Goal: Task Accomplishment & Management: Use online tool/utility

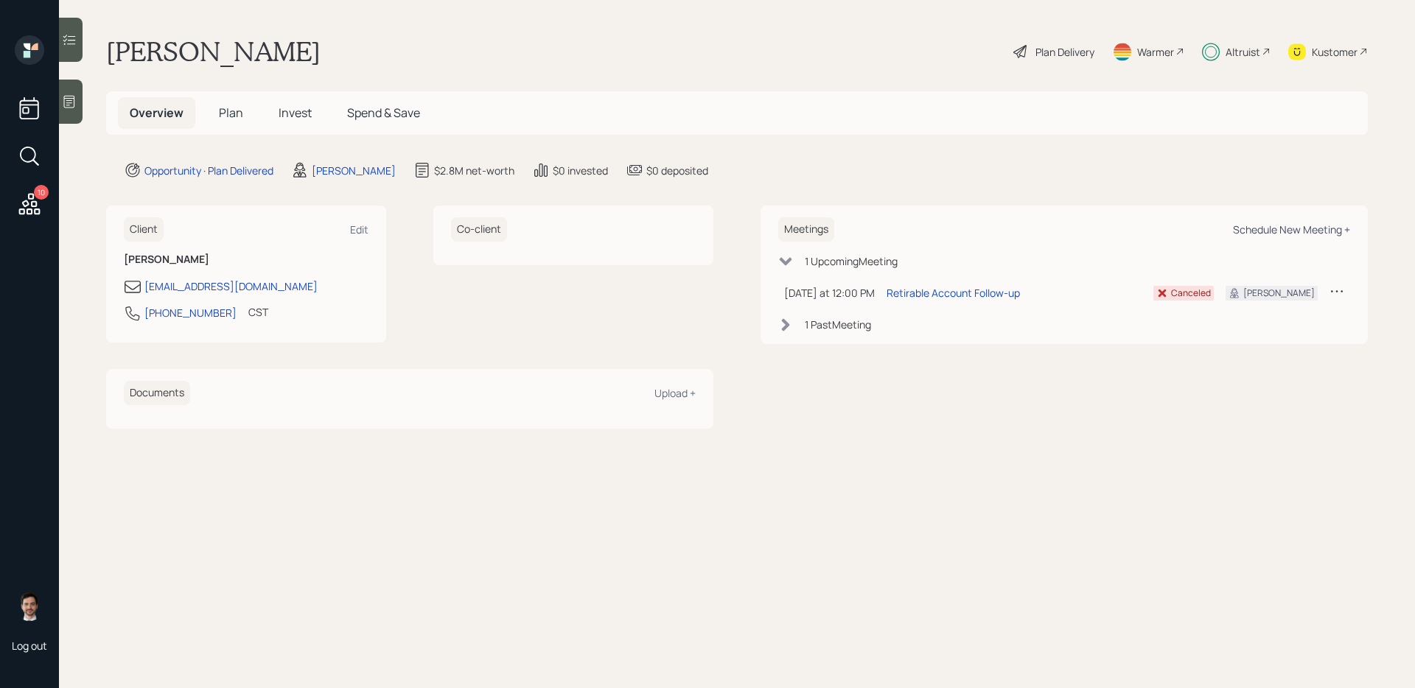
click at [1320, 229] on div "Schedule New Meeting +" at bounding box center [1291, 230] width 117 height 14
select select "ef6b64e1-8f62-4a74-b865-a7df4b35b836"
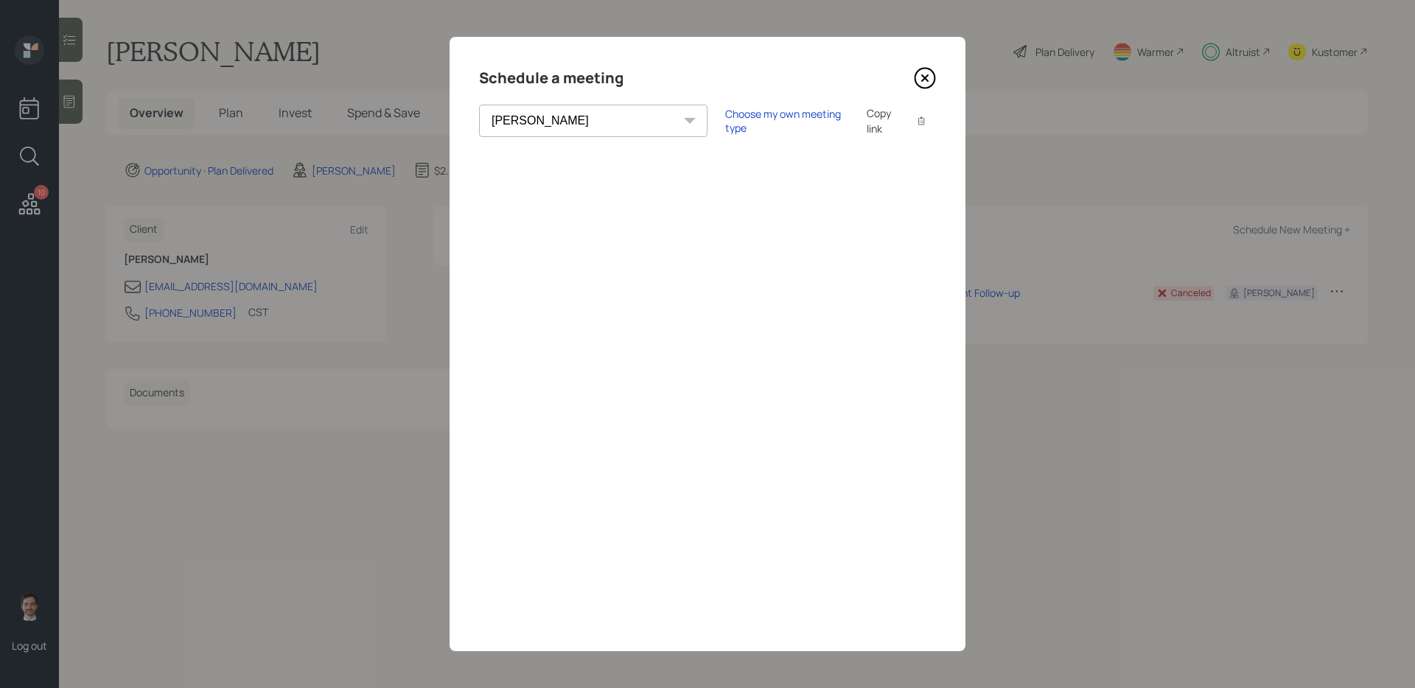
click at [927, 85] on icon at bounding box center [925, 78] width 22 height 22
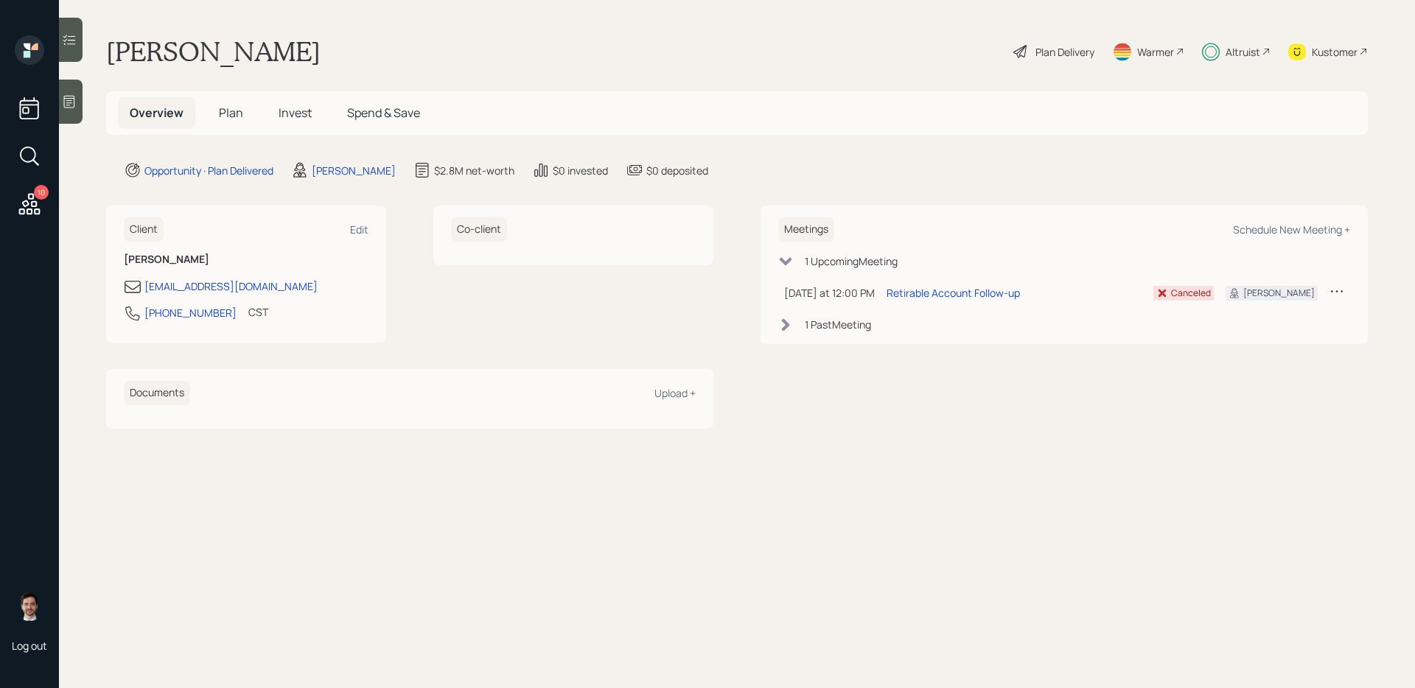
click at [226, 115] on span "Plan" at bounding box center [231, 113] width 24 height 16
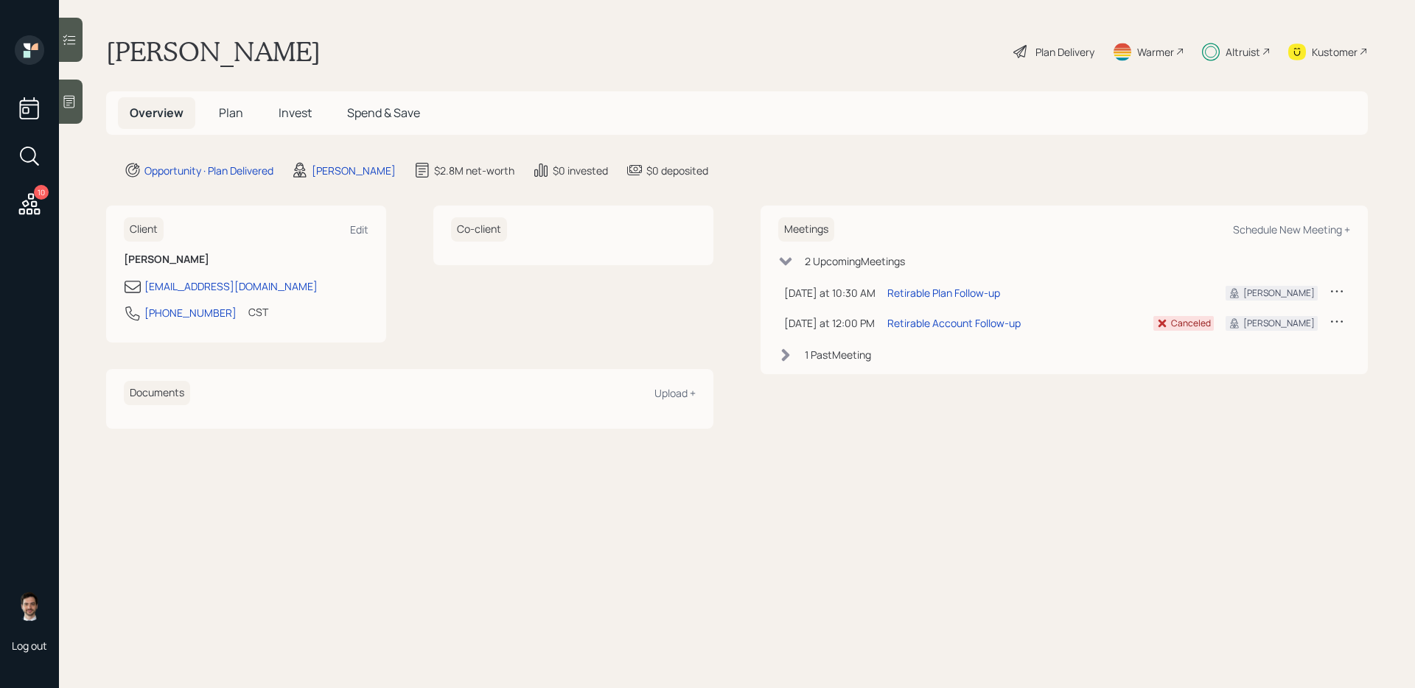
click at [211, 115] on h5 "Plan" at bounding box center [231, 113] width 48 height 32
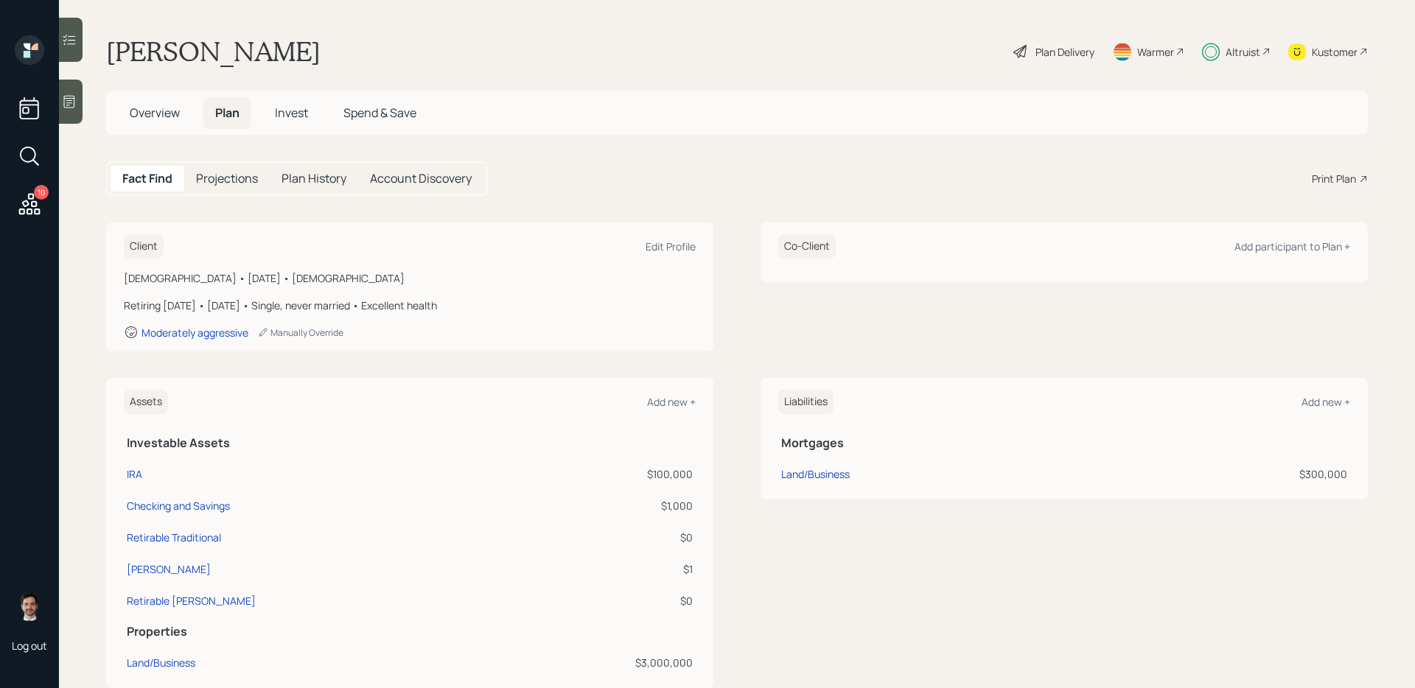
click at [289, 116] on span "Invest" at bounding box center [291, 113] width 33 height 16
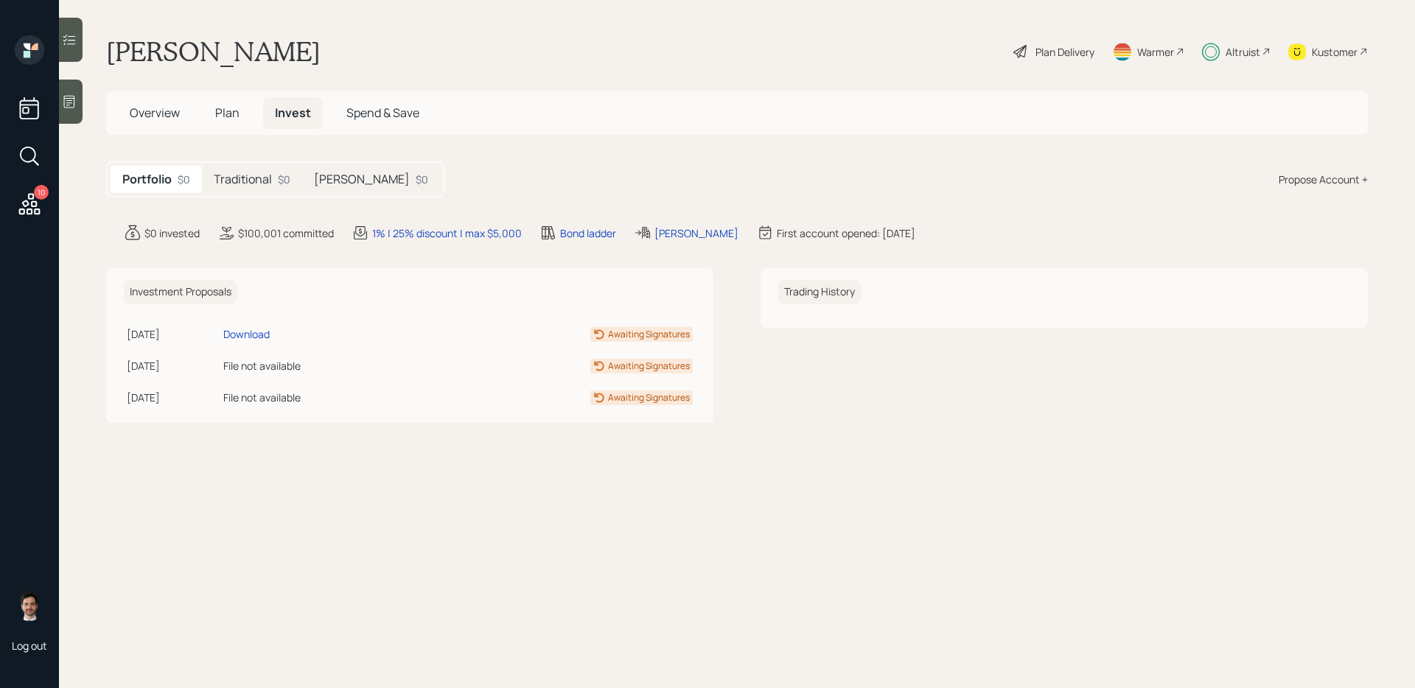
click at [247, 181] on h5 "Traditional" at bounding box center [243, 179] width 58 height 14
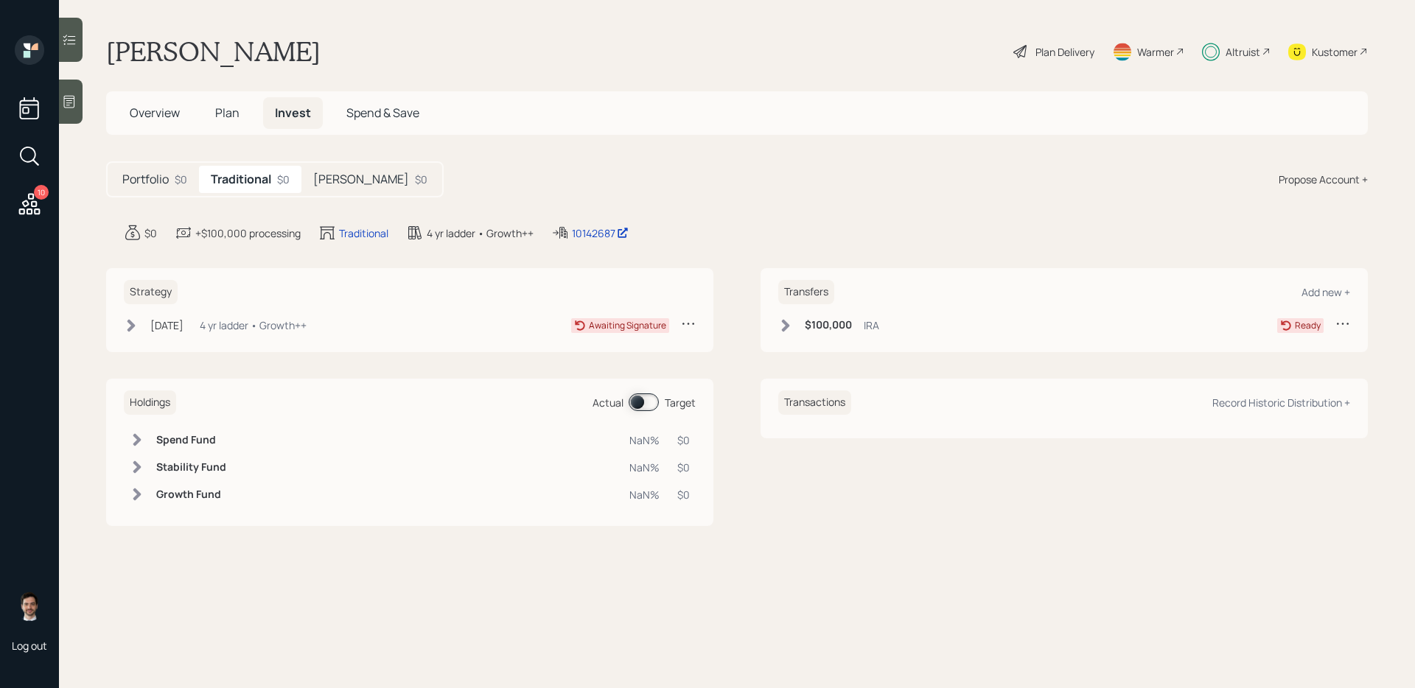
click at [35, 161] on icon at bounding box center [35, 162] width 7 height 7
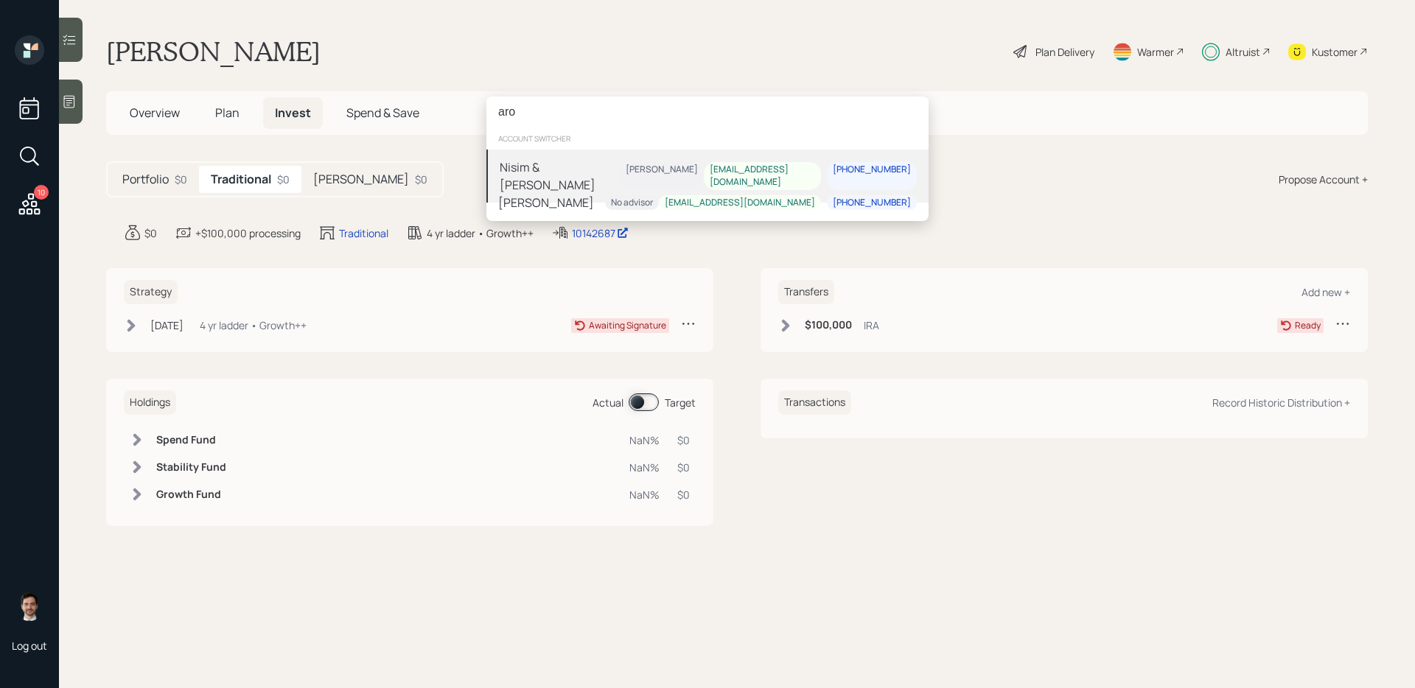
type input "ar"
type input "aroch"
